Goal: Information Seeking & Learning: Learn about a topic

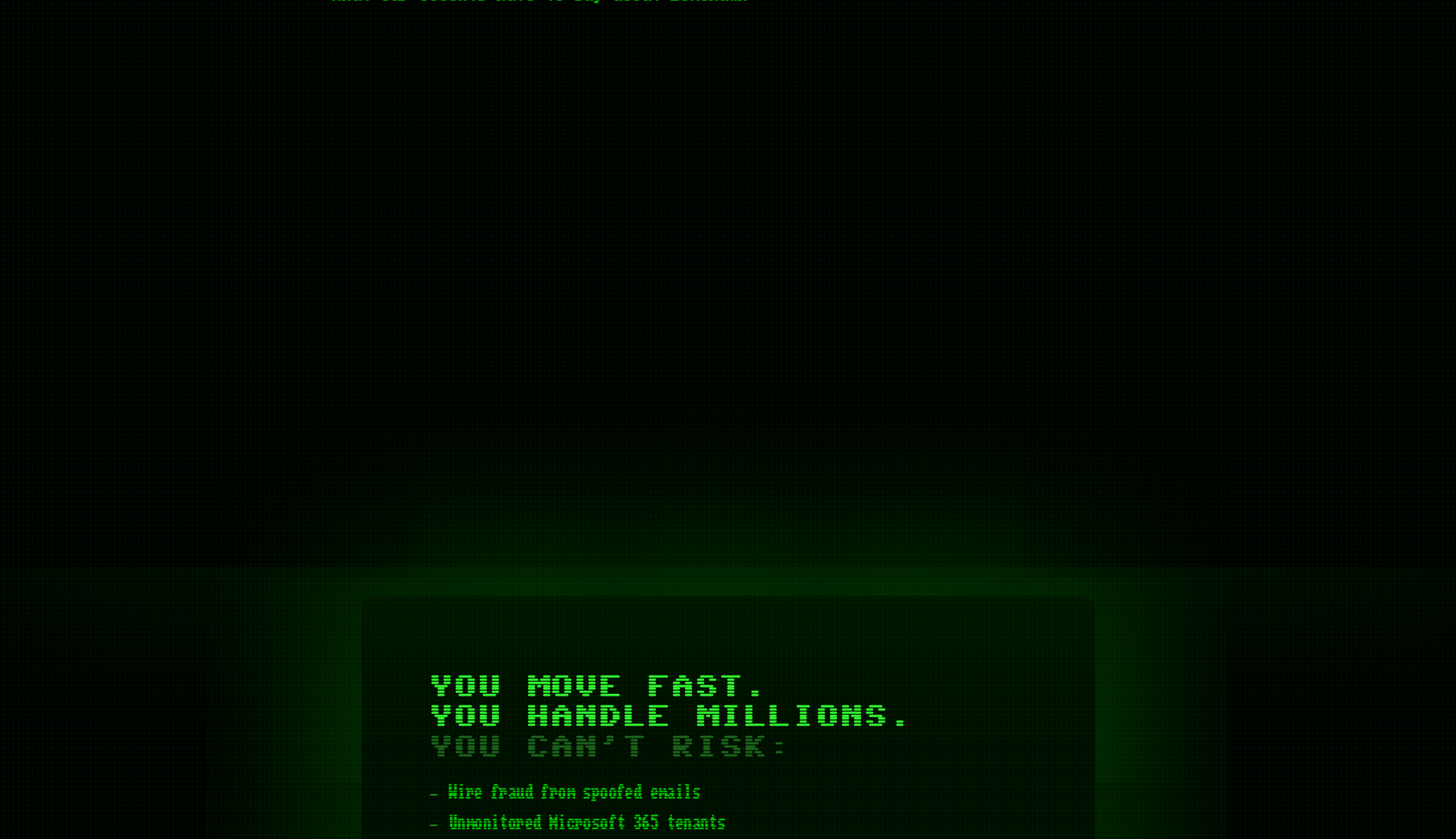
scroll to position [886, 0]
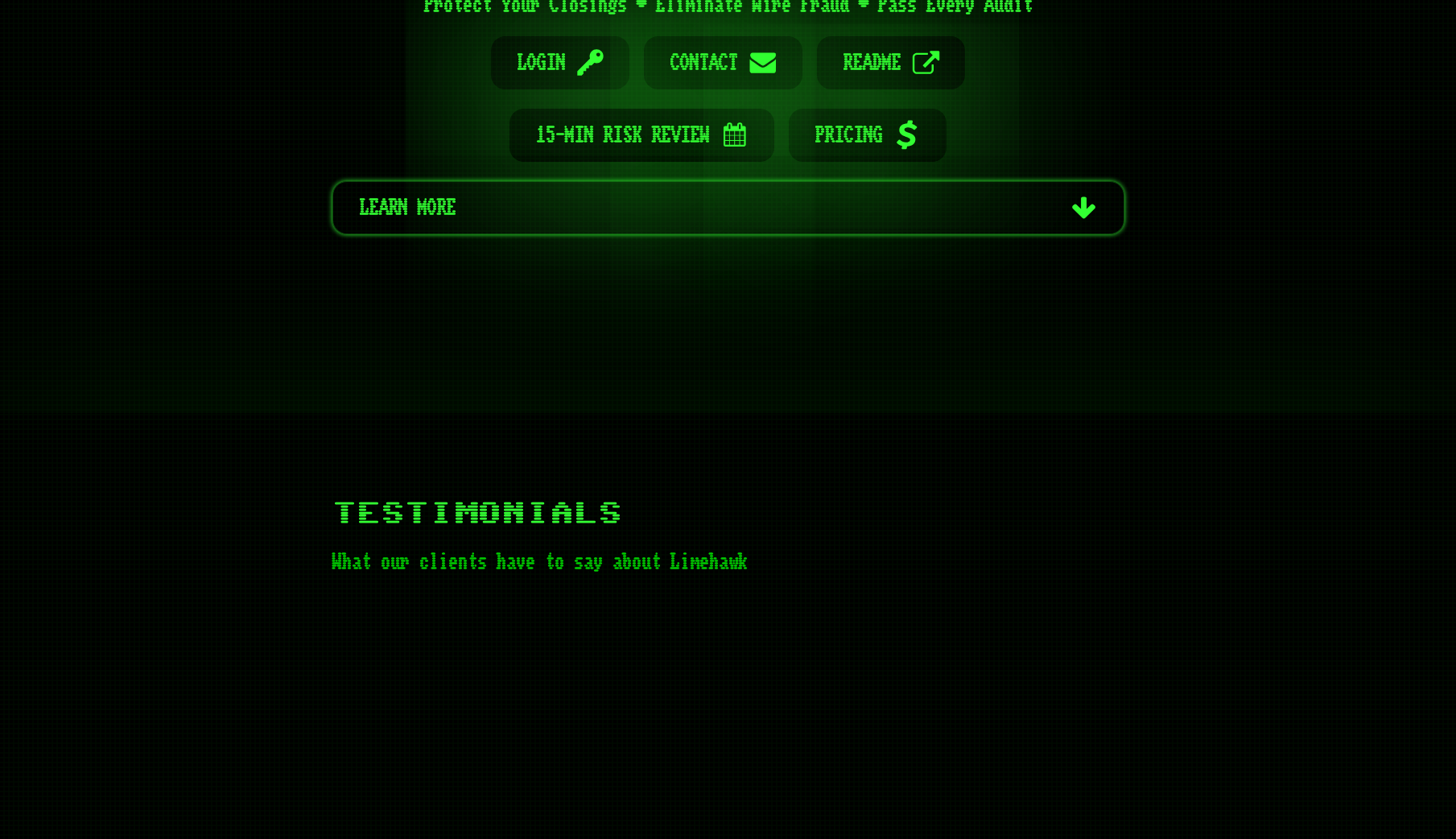
scroll to position [805, 0]
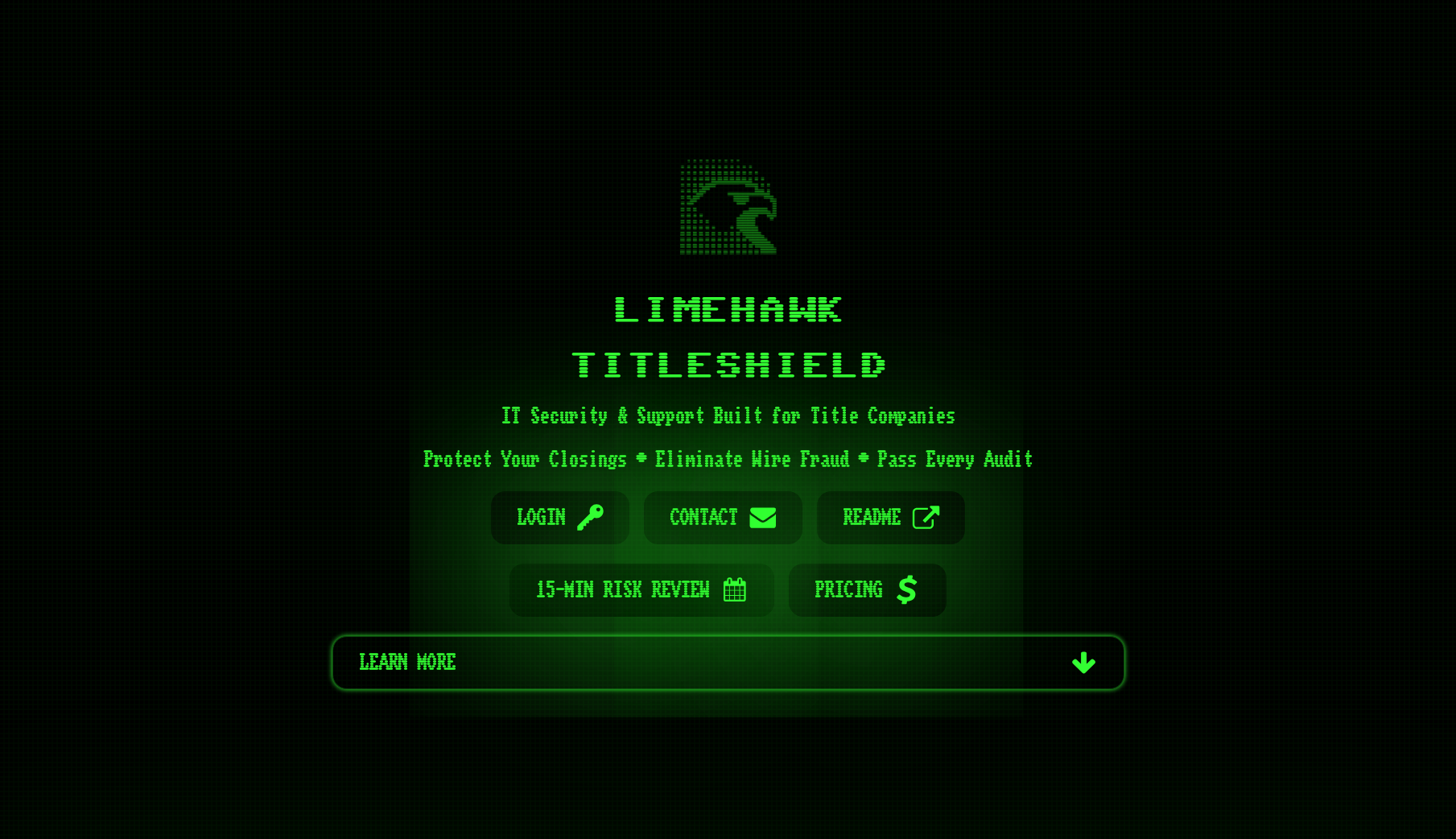
click at [628, 589] on span "15-Min Risk Review" at bounding box center [623, 590] width 174 height 53
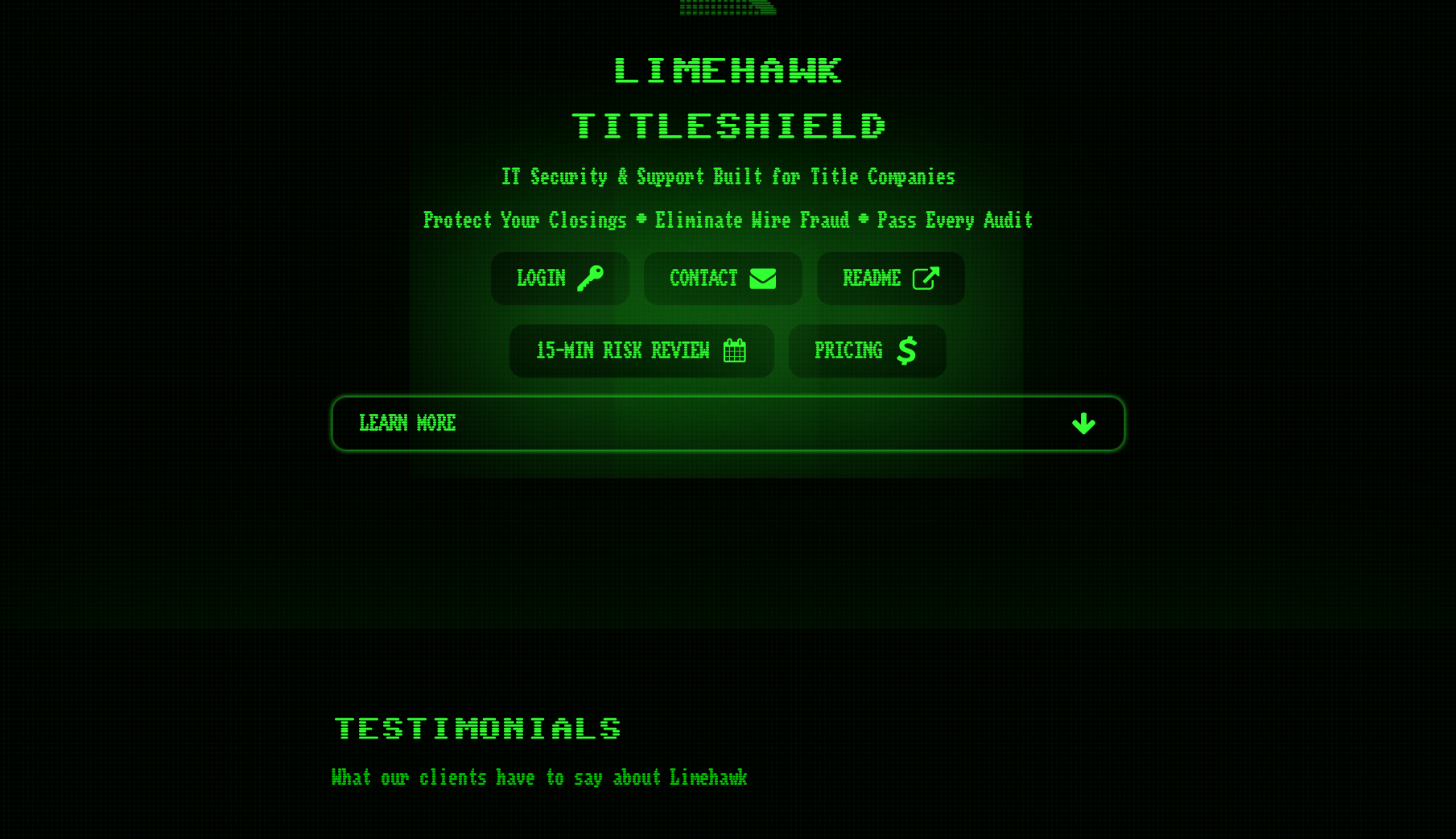
scroll to position [241, 0]
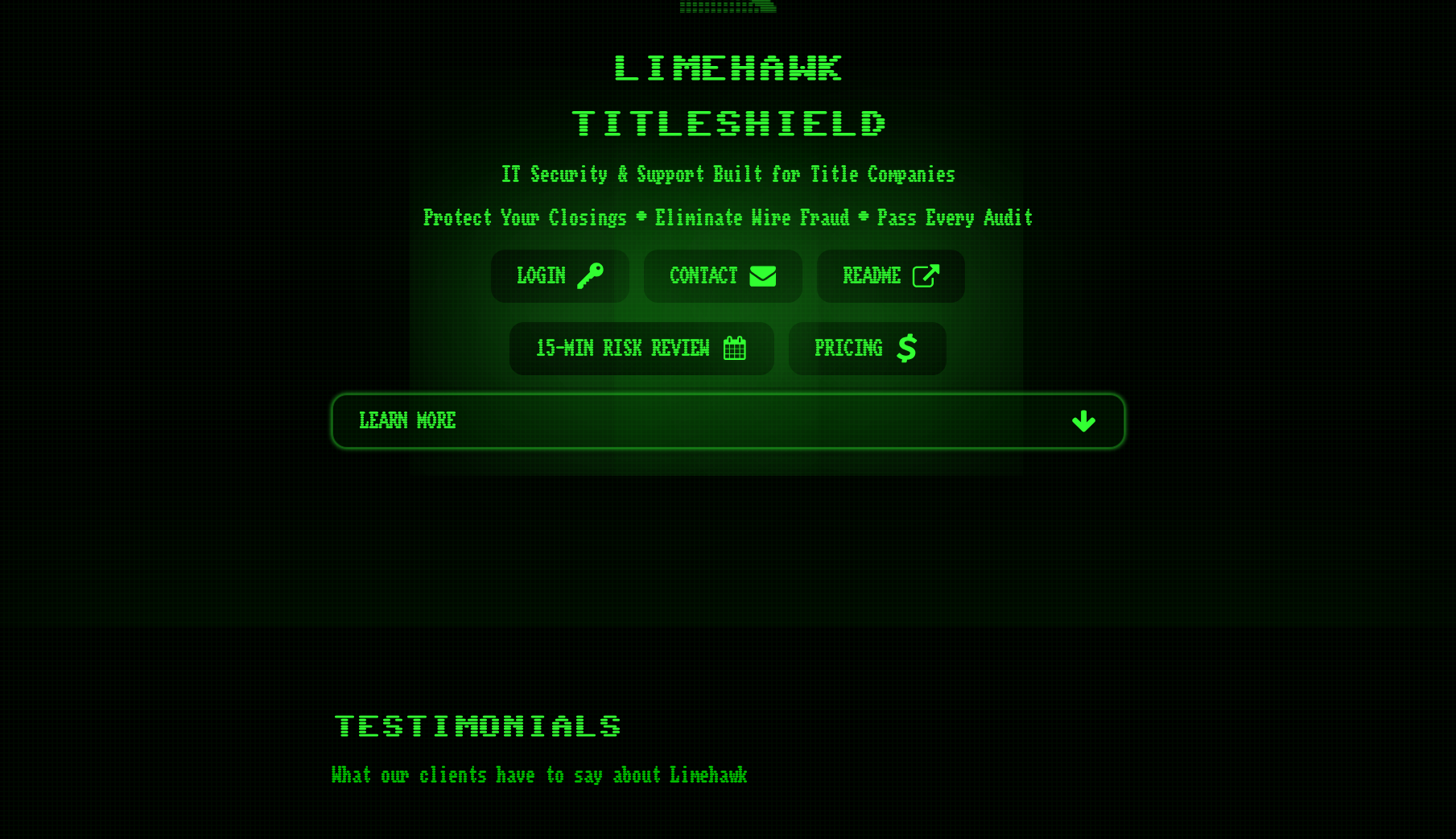
click at [1038, 431] on span "Learn more" at bounding box center [710, 420] width 700 height 51
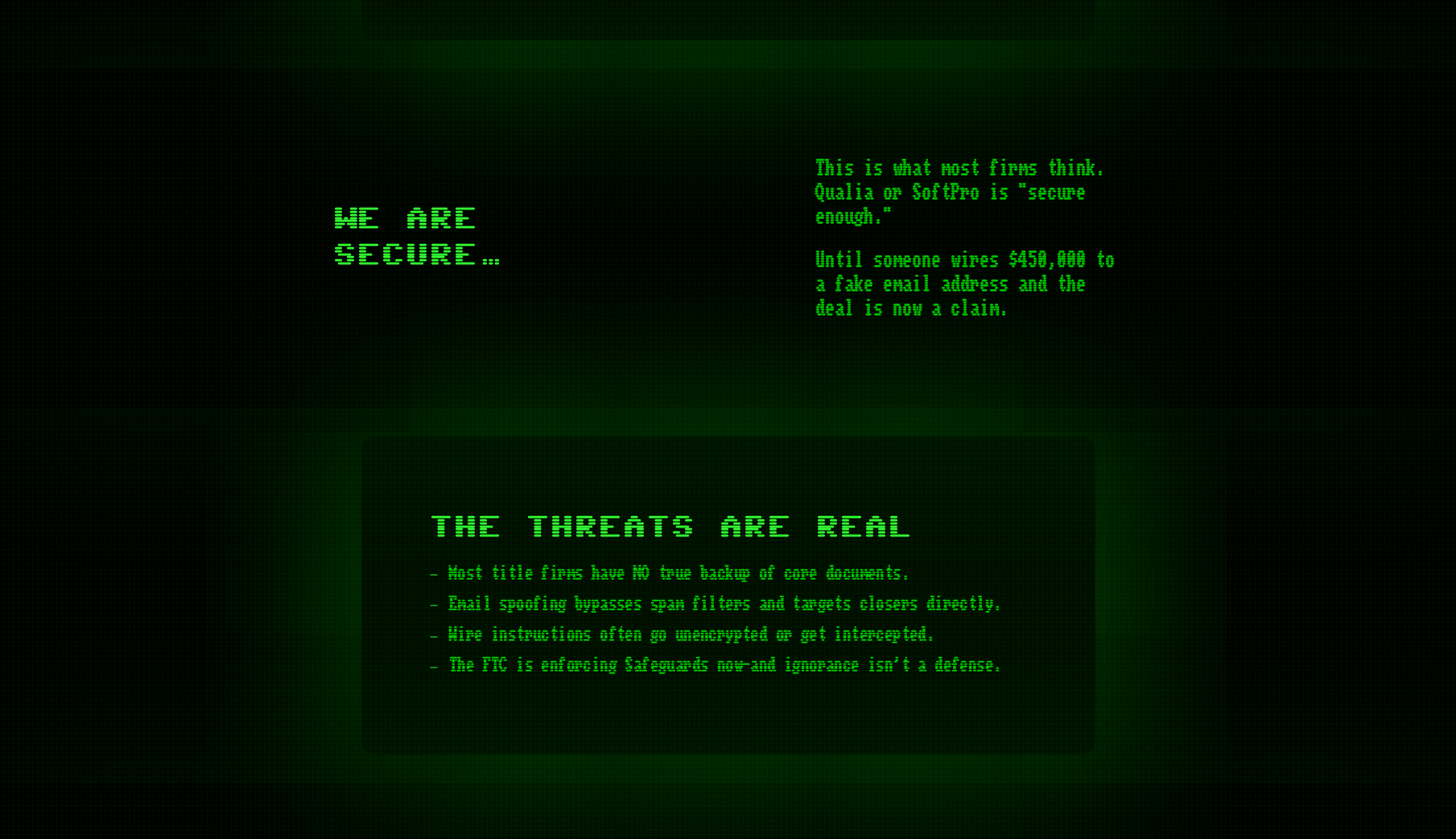
scroll to position [1995, 0]
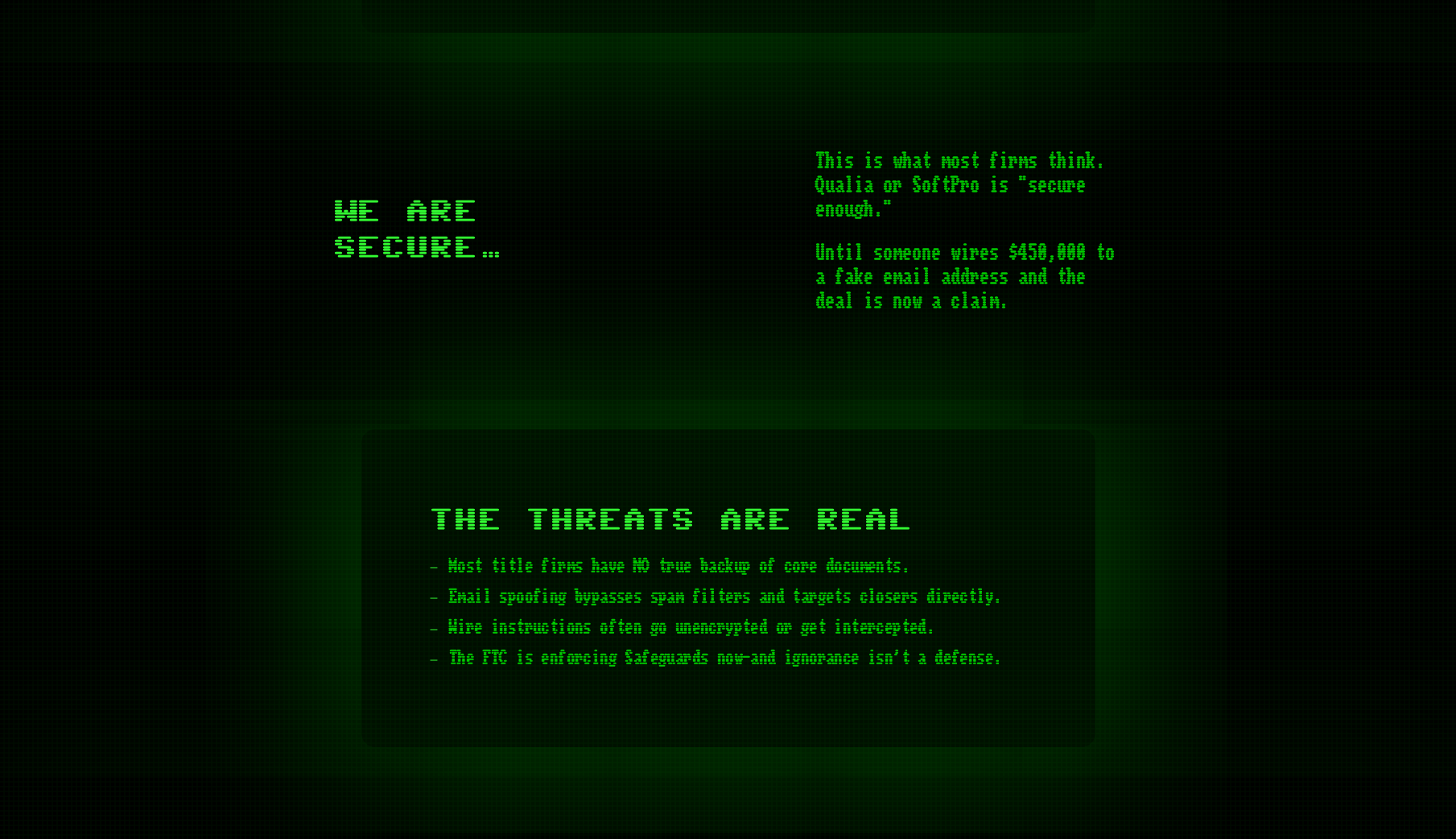
click at [842, 263] on span "Until someone wires $450,000 to a fake email address and the deal is now a clai…" at bounding box center [969, 277] width 309 height 73
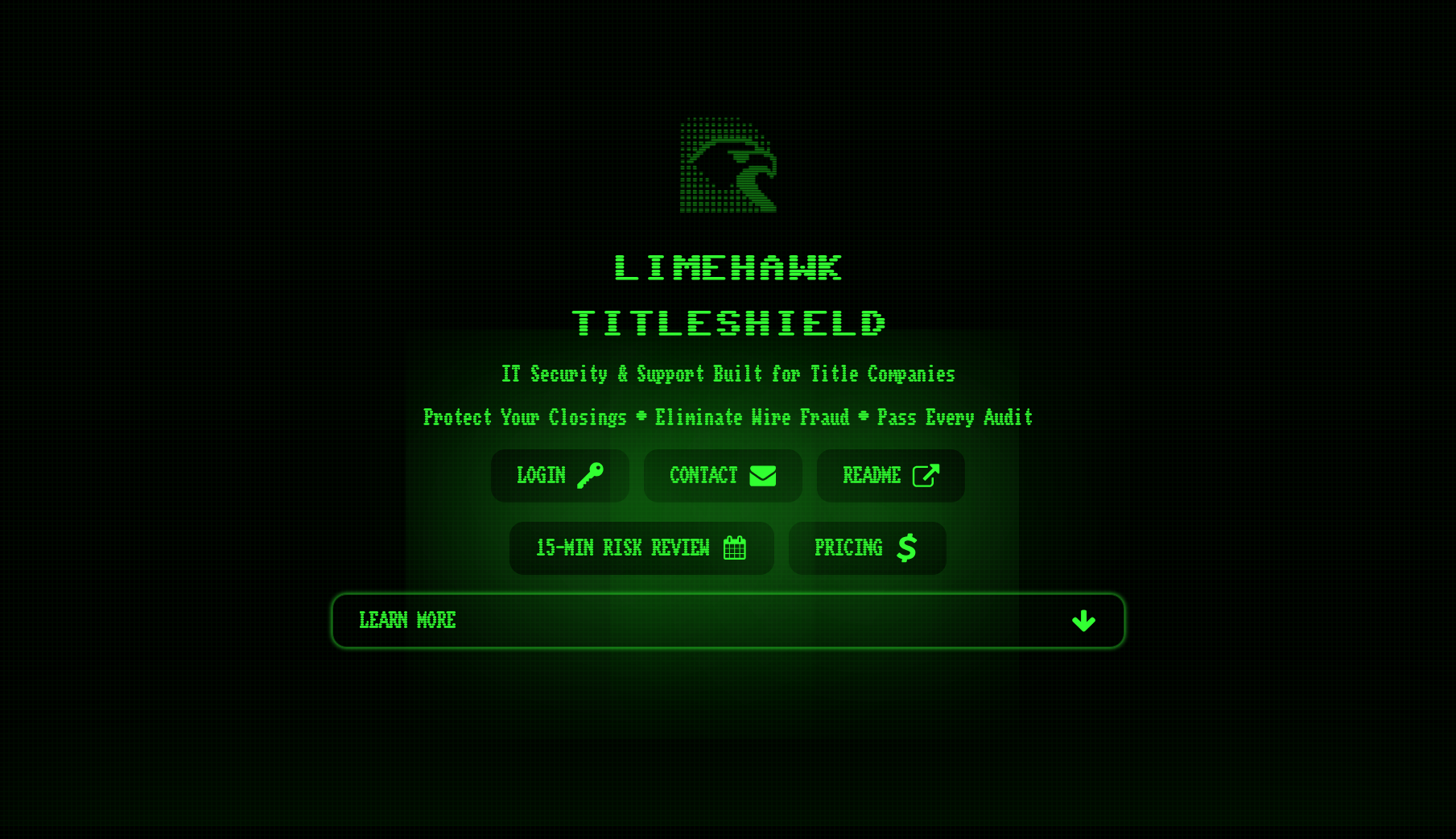
scroll to position [0, 0]
